Goal: Information Seeking & Learning: Learn about a topic

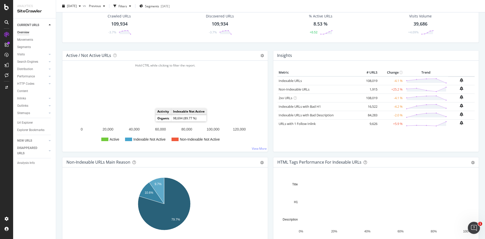
scroll to position [51, 0]
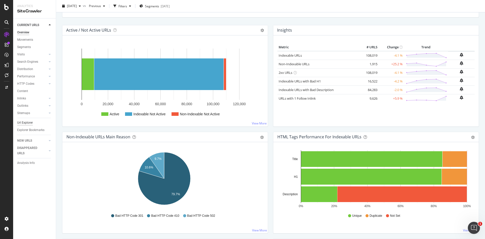
click at [28, 122] on div "Url Explorer" at bounding box center [25, 122] width 16 height 5
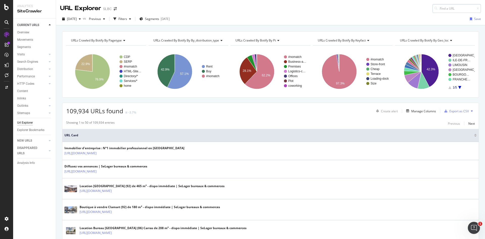
click at [442, 8] on input at bounding box center [457, 8] width 49 height 9
type input "[URL][DOMAIN_NAME]"
drag, startPoint x: 472, startPoint y: 8, endPoint x: 428, endPoint y: 8, distance: 44.0
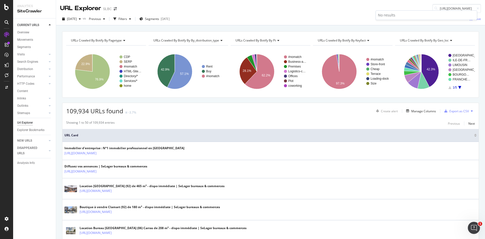
click at [433, 9] on div "[URL][DOMAIN_NAME]" at bounding box center [457, 8] width 49 height 9
drag, startPoint x: 437, startPoint y: 7, endPoint x: 485, endPoint y: 8, distance: 48.3
click at [485, 8] on div "URL Explorer SLBC [URL][DOMAIN_NAME] [DATE] vs Previous Filters Segments [DATE]…" at bounding box center [270, 119] width 429 height 239
click at [455, 8] on input "[URL][DOMAIN_NAME]" at bounding box center [457, 8] width 49 height 9
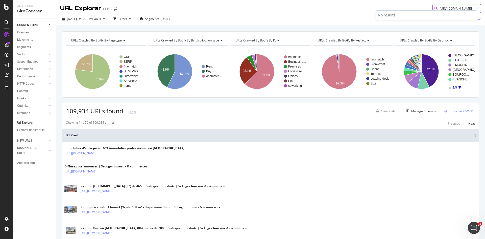
scroll to position [0, 2]
drag, startPoint x: 450, startPoint y: 8, endPoint x: 437, endPoint y: 9, distance: 12.9
click at [437, 9] on input "[URL][DOMAIN_NAME]" at bounding box center [457, 8] width 49 height 9
click at [311, 10] on div "URL Explorer SLBC [URL][DOMAIN_NAME]" at bounding box center [270, 6] width 429 height 13
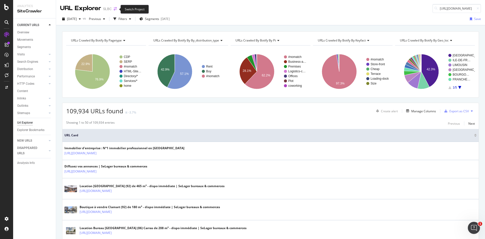
click at [115, 9] on icon "arrow-right-arrow-left" at bounding box center [115, 9] width 3 height 4
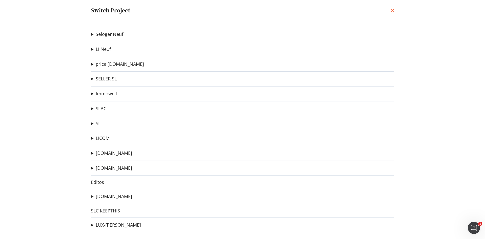
click at [393, 11] on icon "times" at bounding box center [392, 10] width 3 height 4
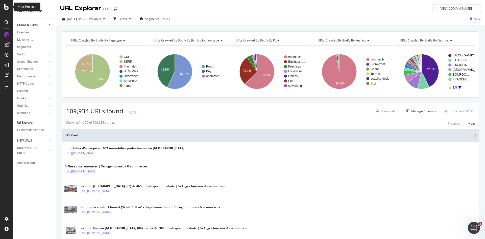
click at [4, 8] on icon at bounding box center [6, 7] width 5 height 6
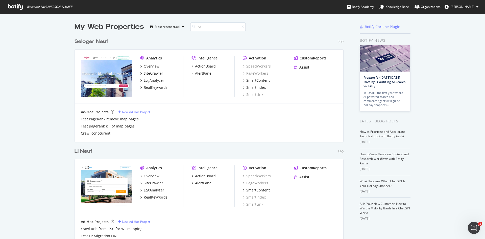
scroll to position [115, 269]
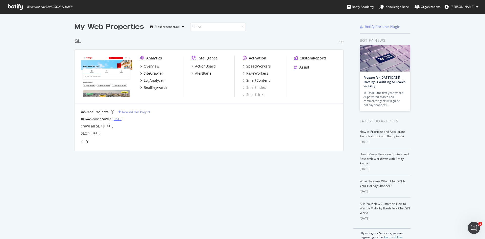
type input "bd"
click at [120, 118] on link "[DATE]" at bounding box center [117, 119] width 10 height 4
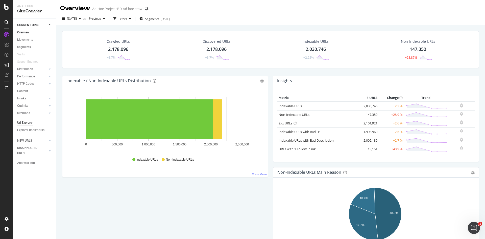
click at [26, 122] on div "Url Explorer" at bounding box center [25, 122] width 16 height 5
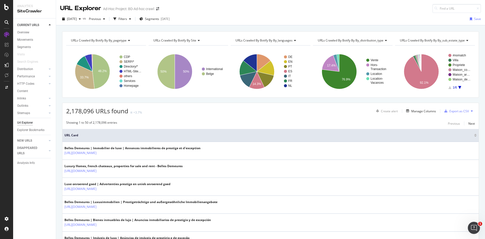
click at [439, 13] on div "[DATE] vs Previous Filters Segments [DATE] Save" at bounding box center [270, 19] width 429 height 12
click at [442, 9] on input at bounding box center [457, 8] width 49 height 9
paste input "[URL][DOMAIN_NAME]"
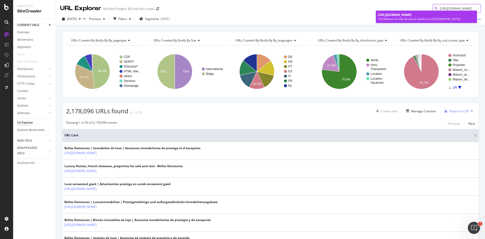
type input "[URL][DOMAIN_NAME]"
click at [412, 17] on span "[URL][DOMAIN_NAME]" at bounding box center [395, 15] width 34 height 4
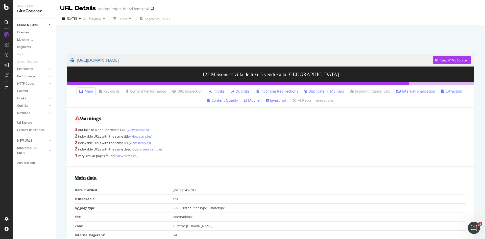
click at [248, 100] on link "Mobile" at bounding box center [252, 100] width 16 height 5
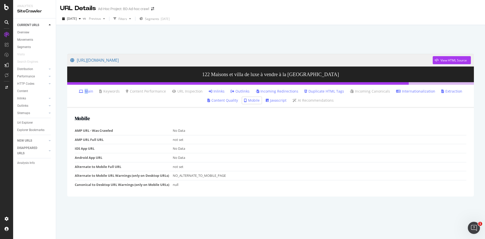
click at [90, 91] on link "Main" at bounding box center [86, 91] width 14 height 5
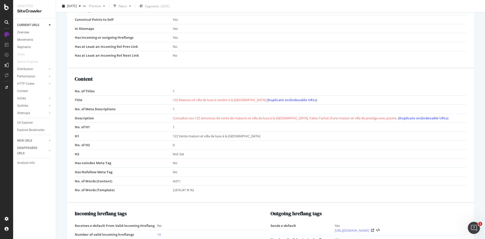
scroll to position [303, 0]
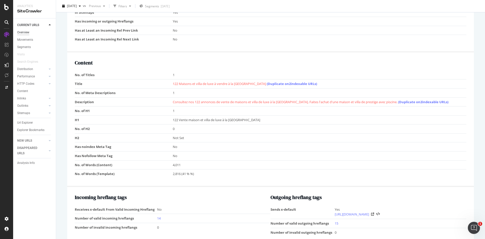
click at [27, 32] on div "Overview" at bounding box center [23, 32] width 12 height 5
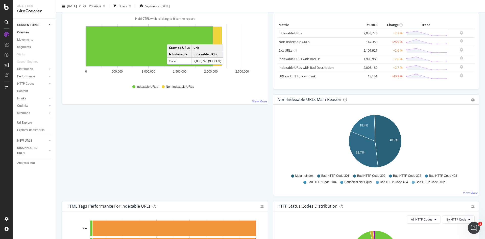
scroll to position [51, 0]
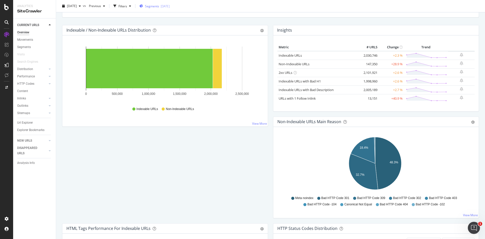
click at [159, 6] on span "Segments" at bounding box center [152, 6] width 14 height 4
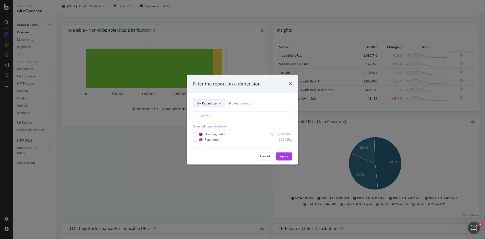
click at [210, 104] on span "By_Pagination" at bounding box center [207, 103] width 20 height 4
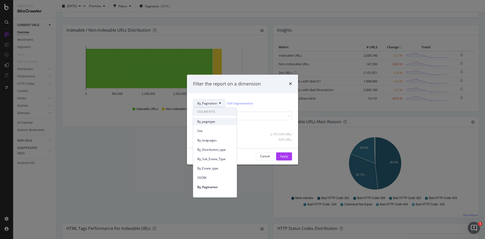
click at [212, 123] on span "By_pagetype" at bounding box center [214, 121] width 35 height 5
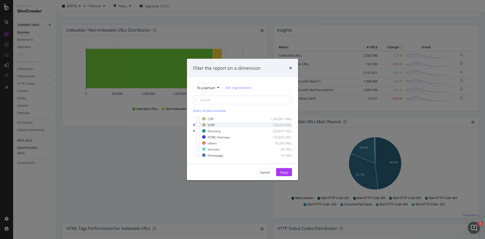
click at [200, 125] on div "SERP 732,033 URLs" at bounding box center [242, 124] width 99 height 5
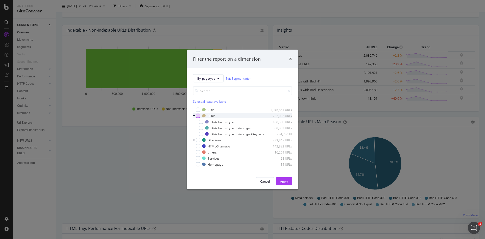
click at [200, 115] on div "modal" at bounding box center [198, 116] width 4 height 4
click at [282, 183] on div "Apply" at bounding box center [284, 181] width 8 height 4
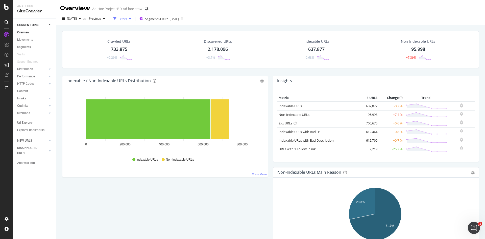
click at [127, 18] on div "Filters" at bounding box center [122, 19] width 9 height 4
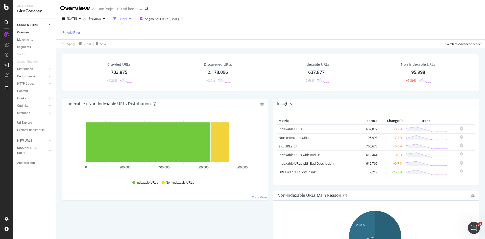
click at [127, 19] on div "Filters" at bounding box center [122, 19] width 9 height 4
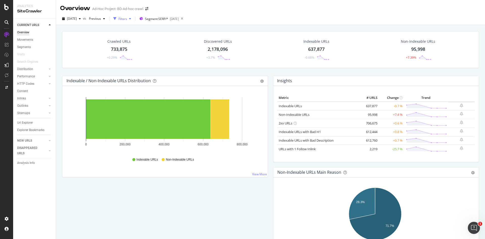
click at [133, 16] on div "Filters" at bounding box center [122, 19] width 22 height 8
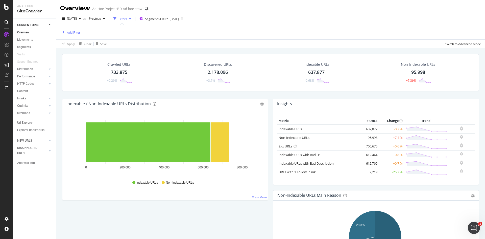
click at [74, 33] on div "Add Filter" at bounding box center [73, 32] width 13 height 4
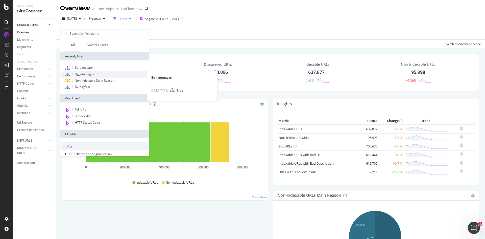
click at [89, 75] on span "By_languages" at bounding box center [84, 74] width 19 height 4
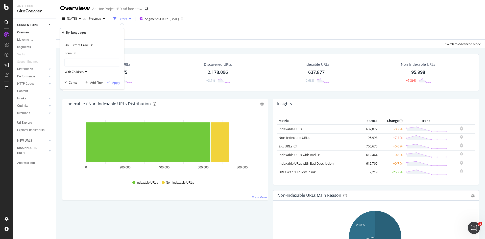
click at [76, 52] on icon at bounding box center [75, 53] width 4 height 3
click at [90, 51] on div "Equal" at bounding box center [92, 53] width 56 height 8
click at [80, 62] on div at bounding box center [92, 62] width 55 height 8
click at [76, 105] on span "309,937 URLS" at bounding box center [84, 106] width 21 height 4
click at [119, 84] on div "Apply" at bounding box center [116, 82] width 8 height 4
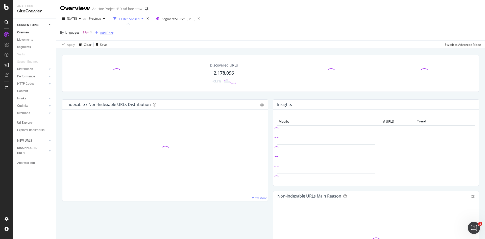
click at [104, 32] on div "Add Filter" at bounding box center [106, 33] width 13 height 4
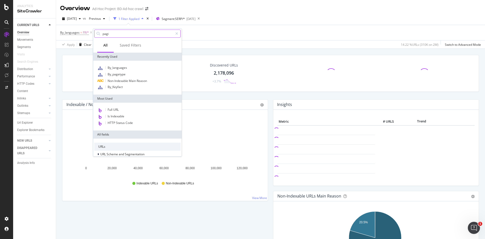
type input "pagin"
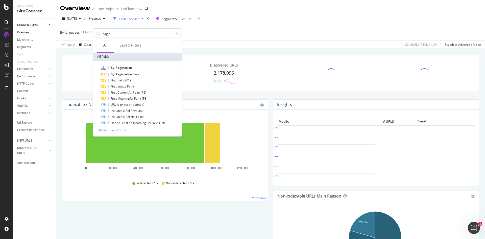
click at [215, 33] on div "By_languages = FR/* Add Filter" at bounding box center [270, 32] width 421 height 15
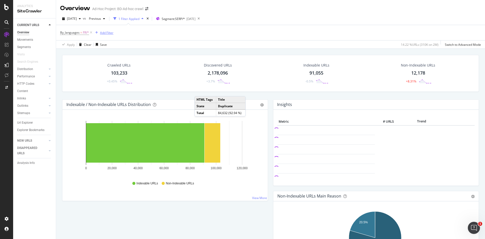
click at [106, 33] on div "Add Filter" at bounding box center [106, 33] width 13 height 4
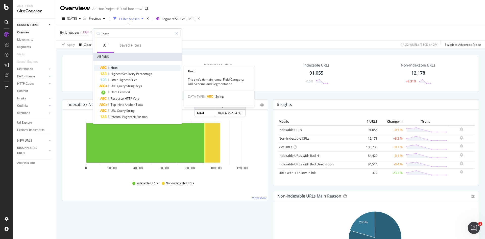
type input "host"
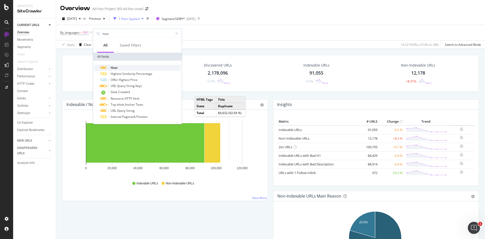
click at [120, 68] on div "Host" at bounding box center [140, 68] width 80 height 6
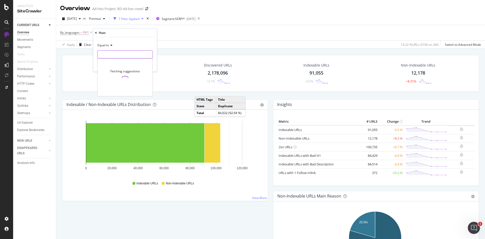
click at [116, 56] on input "text" at bounding box center [125, 54] width 55 height 8
click at [170, 26] on div "By_languages = FR/* and Host = missing value Add Filter" at bounding box center [270, 32] width 421 height 15
click at [136, 32] on icon at bounding box center [137, 32] width 4 height 5
click at [108, 34] on div "Add Filter" at bounding box center [106, 33] width 13 height 4
type input "b"
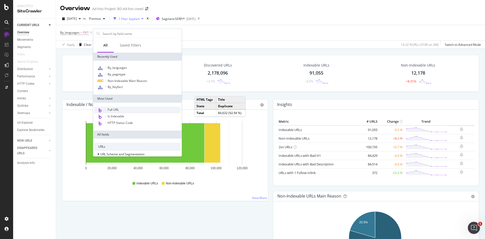
click at [116, 110] on span "Full URL" at bounding box center [113, 109] width 11 height 4
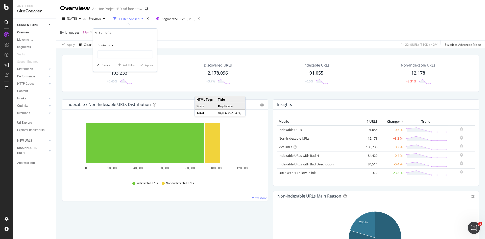
click at [110, 43] on div "Contains" at bounding box center [125, 45] width 56 height 8
click at [114, 102] on span "Doesn't contain" at bounding box center [111, 102] width 22 height 4
click at [118, 53] on input "text" at bounding box center [125, 54] width 55 height 8
type input "-be/"
click at [149, 65] on div "Apply" at bounding box center [149, 65] width 8 height 4
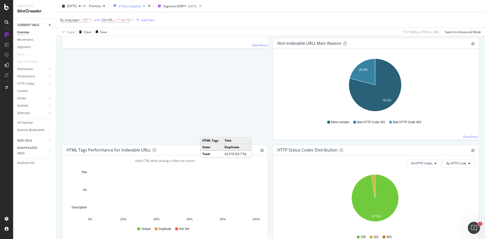
scroll to position [152, 0]
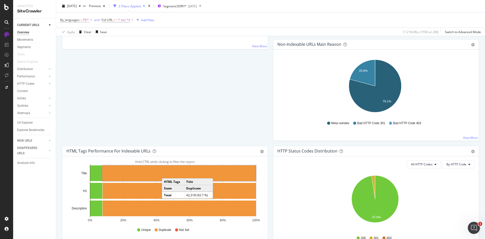
click at [167, 173] on rect "A chart." at bounding box center [179, 173] width 154 height 16
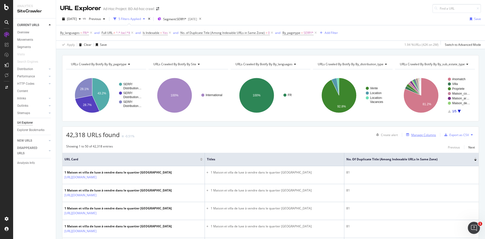
click at [423, 132] on button "Manage Columns" at bounding box center [420, 135] width 32 height 6
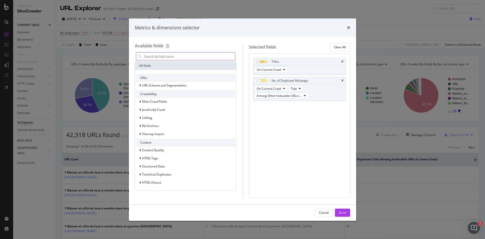
click at [167, 56] on input "modal" at bounding box center [189, 57] width 91 height 8
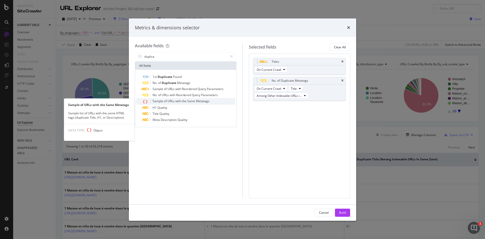
type input "duplica"
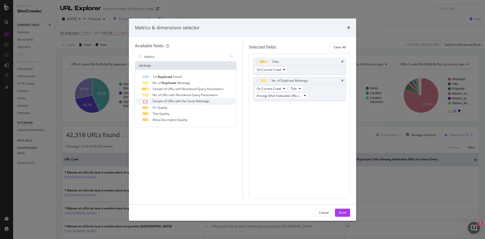
click at [186, 101] on span "the" at bounding box center [184, 101] width 5 height 4
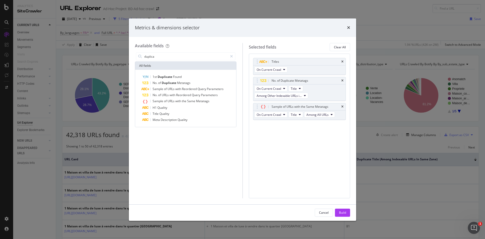
click at [344, 217] on div "Cancel Build" at bounding box center [242, 212] width 227 height 16
click at [343, 214] on div "Build" at bounding box center [342, 212] width 7 height 4
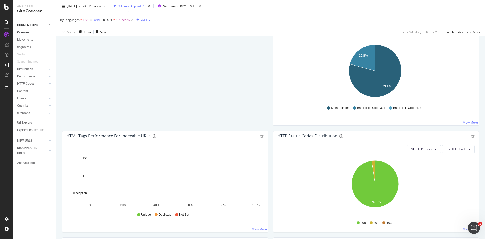
scroll to position [177, 0]
